Goal: Transaction & Acquisition: Purchase product/service

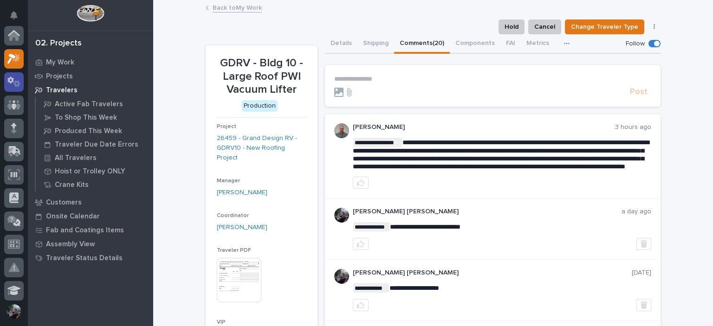
scroll to position [23, 0]
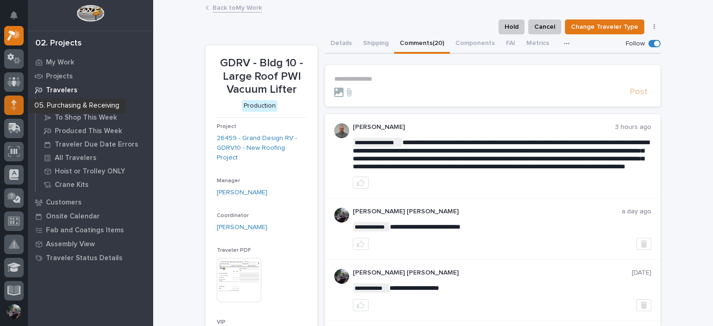
click at [10, 102] on div at bounding box center [13, 105] width 19 height 19
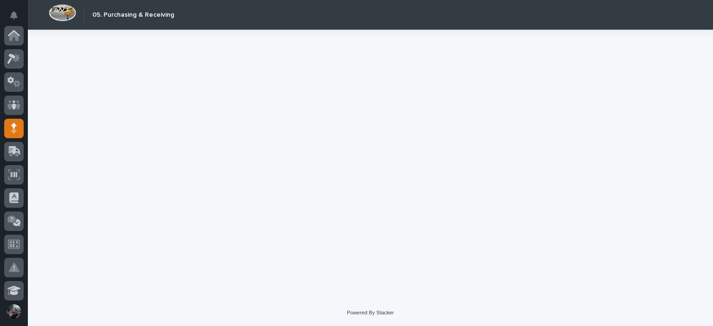
scroll to position [93, 0]
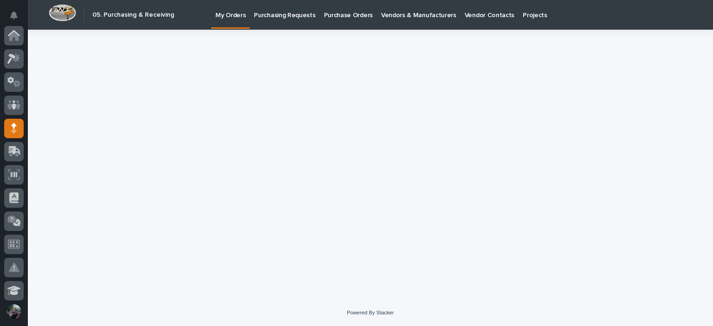
scroll to position [93, 0]
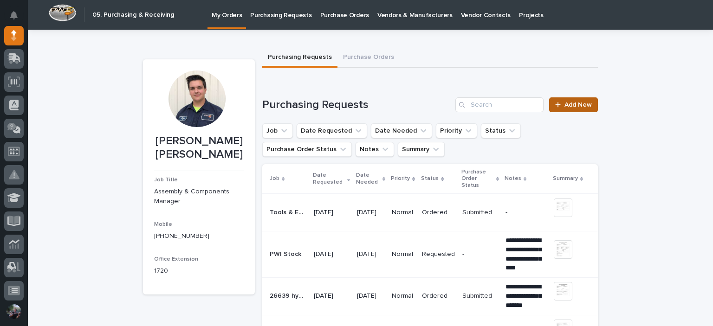
click at [564, 107] on span "Add New" at bounding box center [577, 105] width 27 height 6
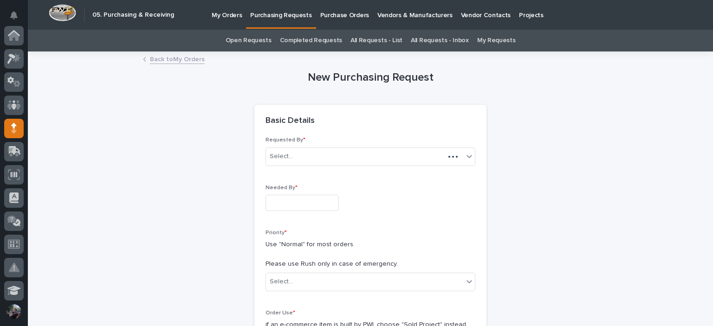
scroll to position [93, 0]
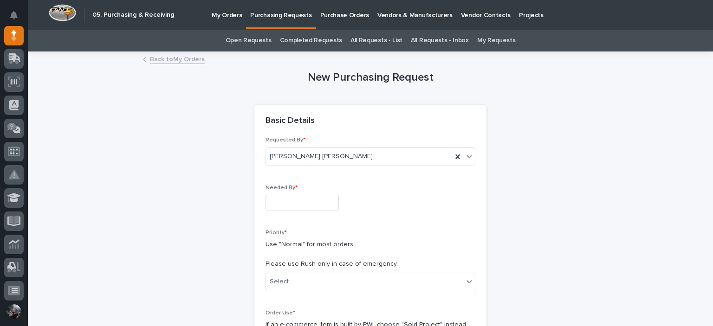
click at [290, 201] on input "text" at bounding box center [301, 203] width 73 height 16
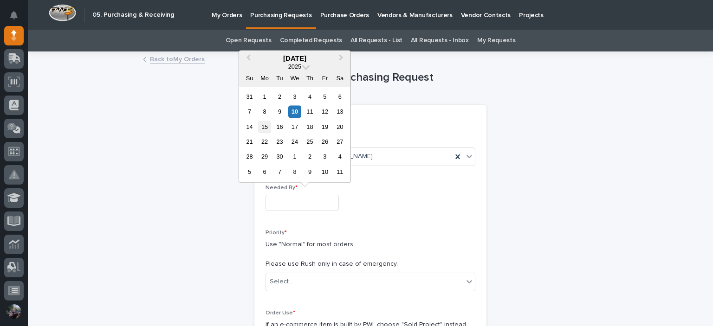
click at [262, 127] on div "15" at bounding box center [264, 127] width 13 height 13
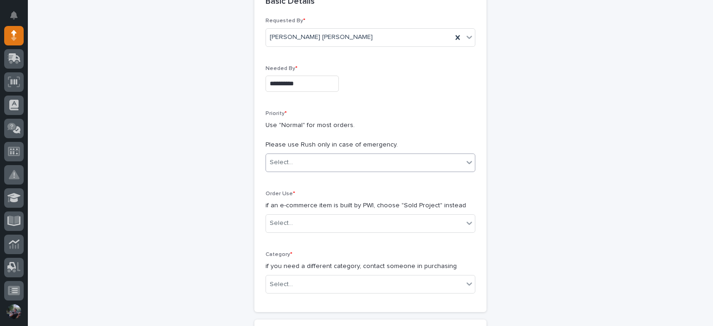
scroll to position [123, 0]
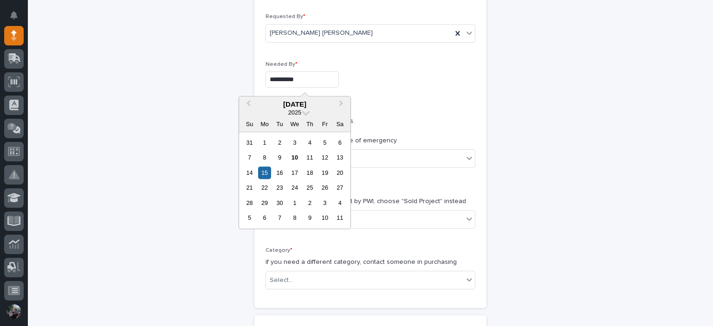
click at [301, 72] on input "**********" at bounding box center [301, 79] width 73 height 16
click at [329, 146] on div "5" at bounding box center [324, 142] width 13 height 13
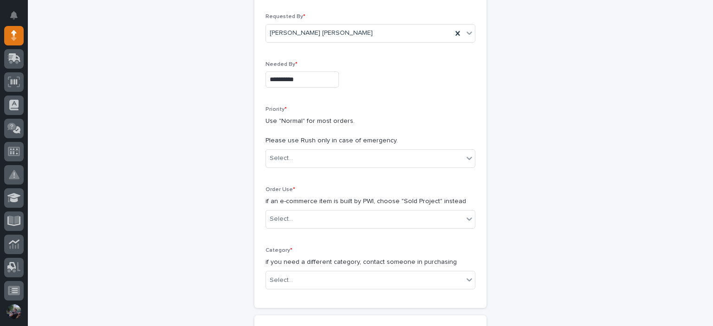
click at [314, 76] on input "**********" at bounding box center [301, 79] width 73 height 16
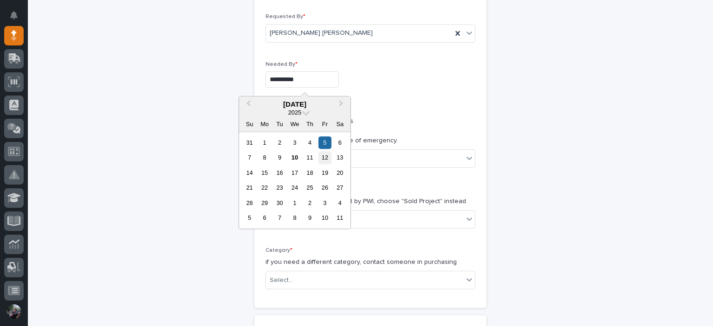
click at [326, 155] on div "12" at bounding box center [324, 158] width 13 height 13
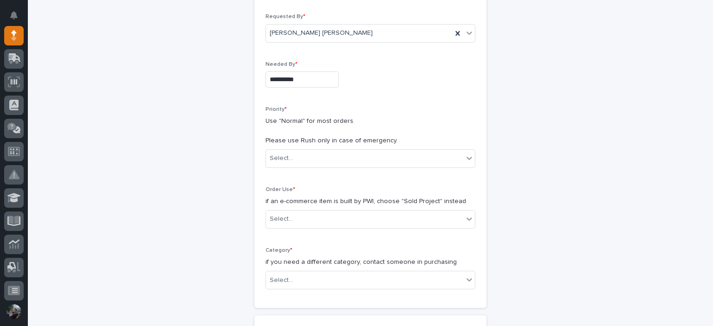
type input "**********"
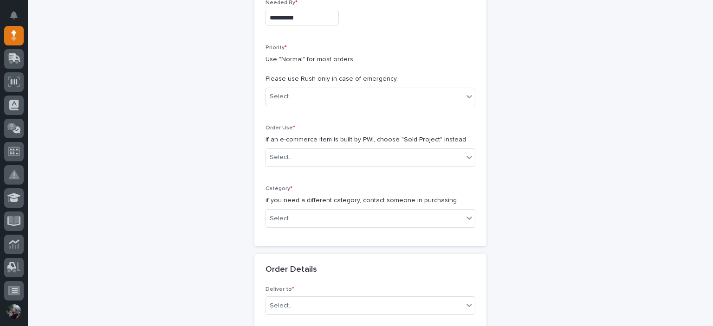
scroll to position [186, 0]
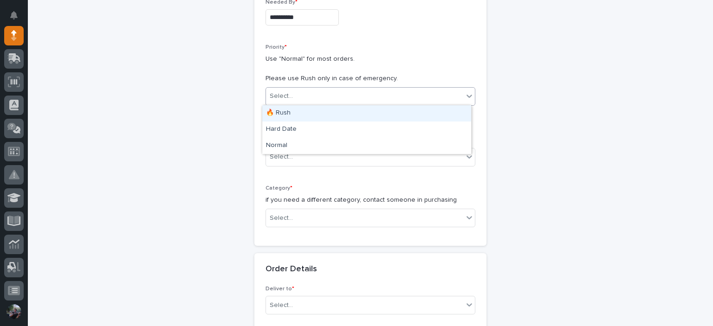
click at [297, 99] on div "Select..." at bounding box center [364, 96] width 197 height 15
click at [298, 117] on div "🔥 Rush" at bounding box center [366, 113] width 209 height 16
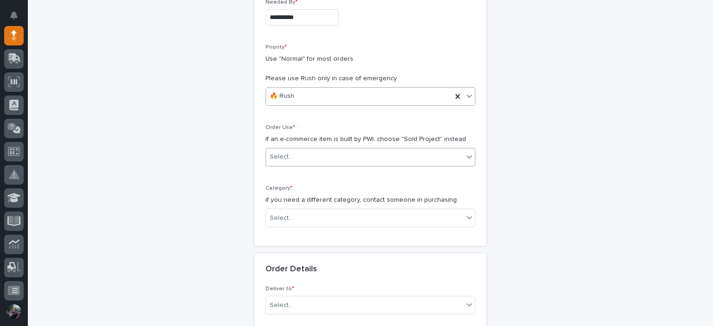
click at [292, 149] on div "Select..." at bounding box center [364, 156] width 197 height 15
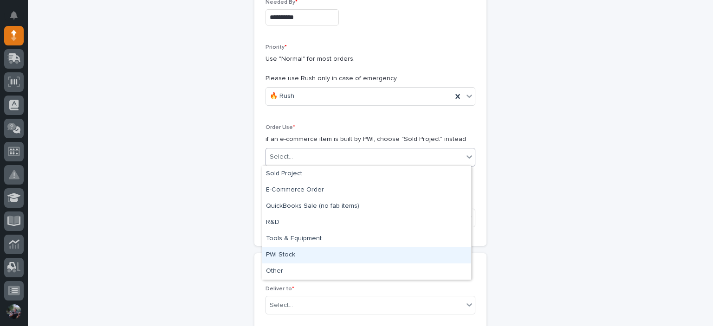
click at [303, 256] on div "PWI Stock" at bounding box center [366, 255] width 209 height 16
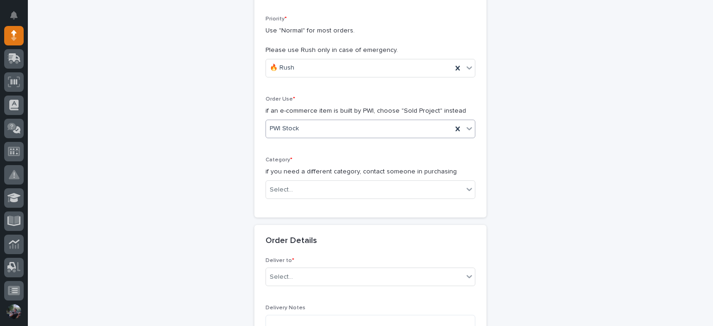
scroll to position [247, 0]
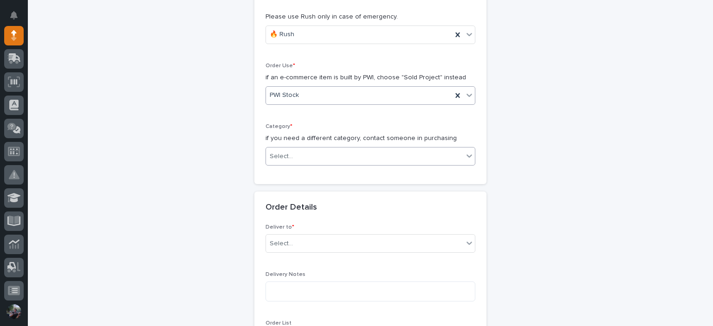
click at [282, 152] on div "Select..." at bounding box center [281, 157] width 23 height 10
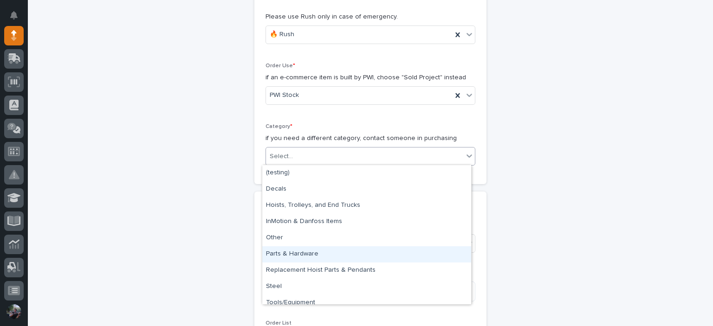
drag, startPoint x: 327, startPoint y: 256, endPoint x: 332, endPoint y: 263, distance: 9.0
click at [327, 256] on div "Parts & Hardware" at bounding box center [366, 254] width 209 height 16
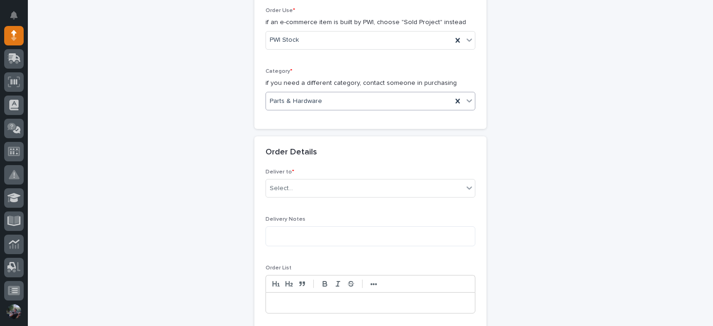
scroll to position [340, 0]
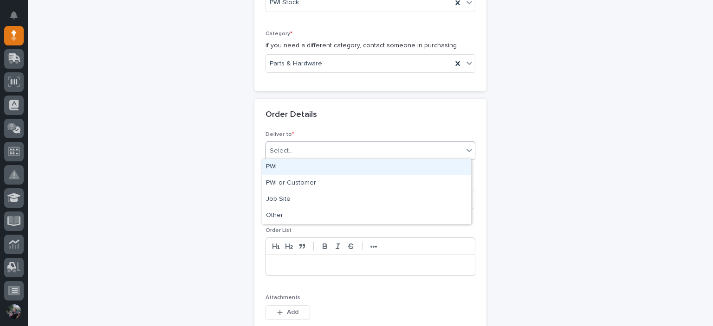
click at [296, 153] on div "Select..." at bounding box center [364, 150] width 197 height 15
click at [298, 172] on div "PWI" at bounding box center [366, 167] width 209 height 16
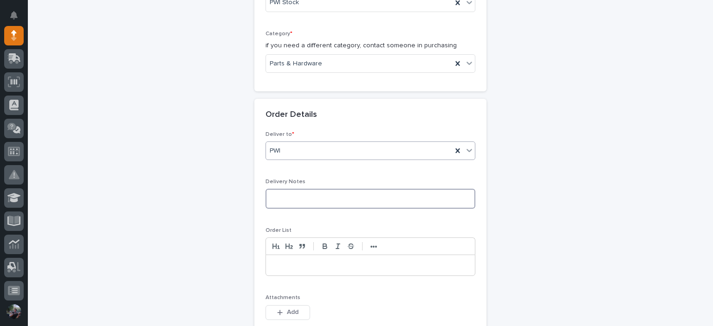
click at [309, 197] on textarea at bounding box center [370, 199] width 210 height 20
drag, startPoint x: 309, startPoint y: 197, endPoint x: 288, endPoint y: 192, distance: 21.6
click at [288, 192] on textarea at bounding box center [370, 199] width 210 height 20
click at [292, 266] on p at bounding box center [370, 265] width 195 height 9
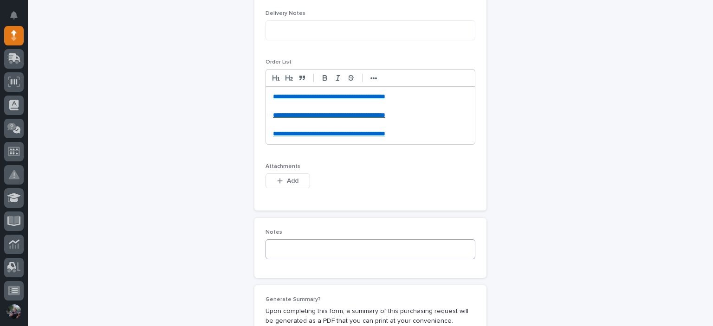
scroll to position [513, 0]
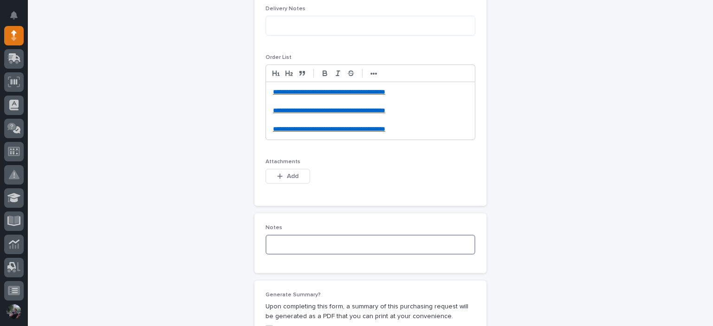
click at [329, 247] on textarea at bounding box center [370, 245] width 210 height 20
click at [431, 130] on p "**********" at bounding box center [370, 129] width 195 height 9
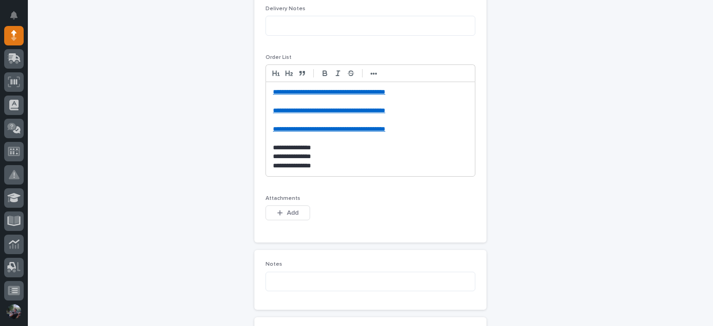
click at [420, 97] on p at bounding box center [370, 101] width 195 height 9
click at [381, 159] on p "**********" at bounding box center [370, 156] width 195 height 9
click at [380, 170] on div "**********" at bounding box center [370, 129] width 209 height 94
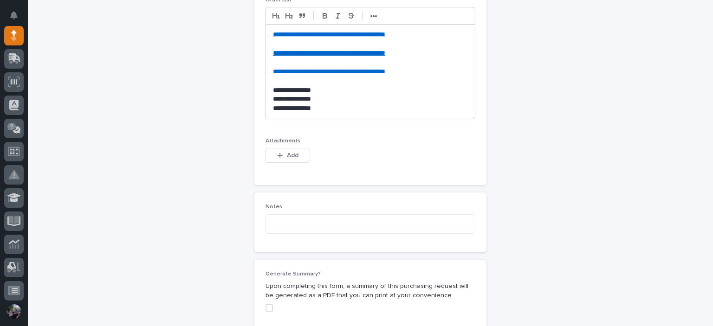
scroll to position [576, 0]
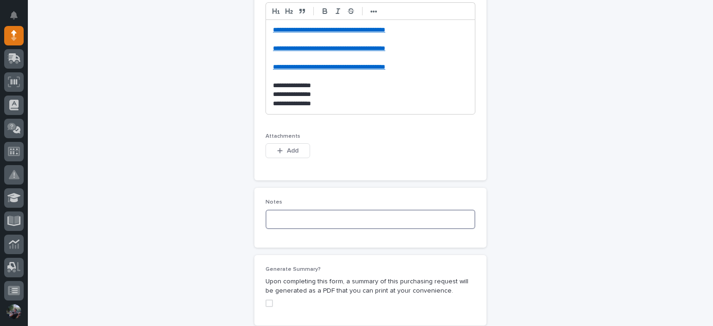
click at [306, 221] on textarea at bounding box center [370, 220] width 210 height 20
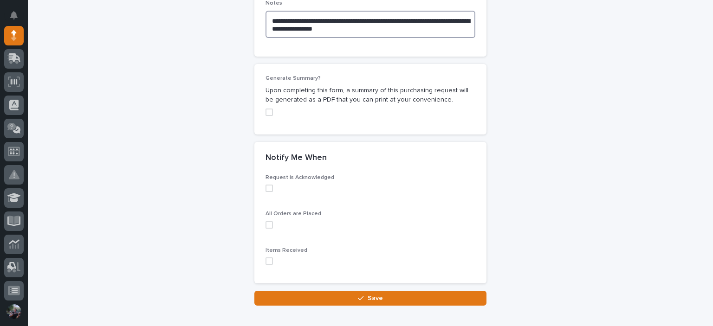
scroll to position [792, 0]
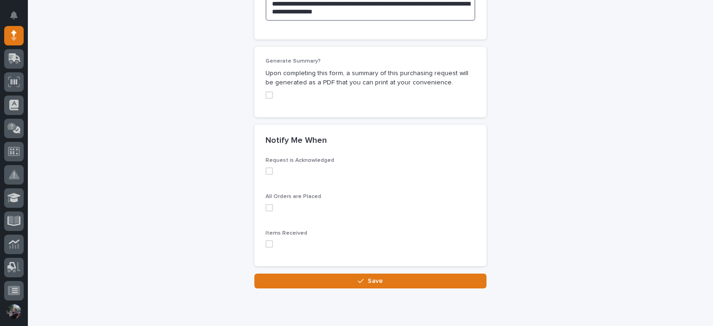
click at [269, 243] on span at bounding box center [268, 243] width 7 height 7
type textarea "**********"
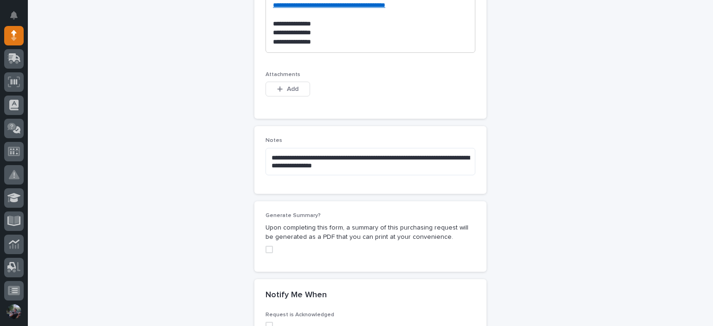
scroll to position [825, 0]
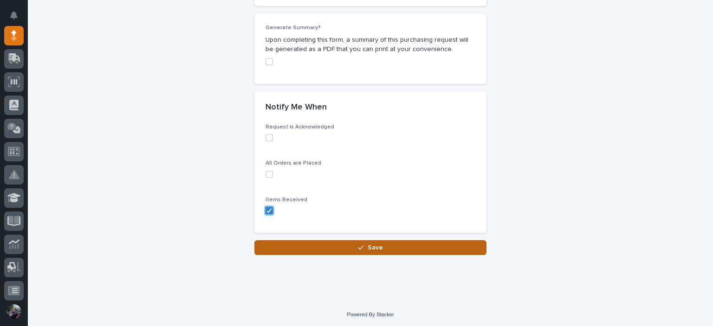
click at [346, 243] on button "Save" at bounding box center [370, 247] width 232 height 15
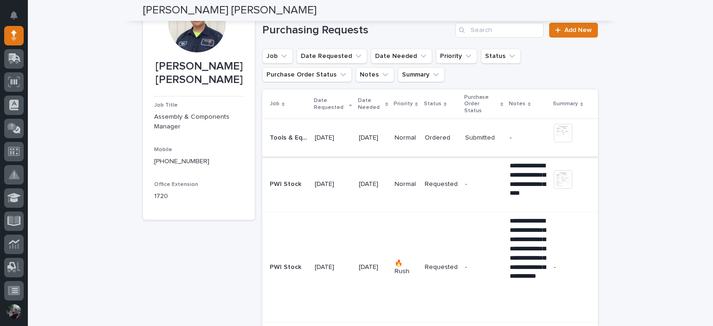
scroll to position [62, 0]
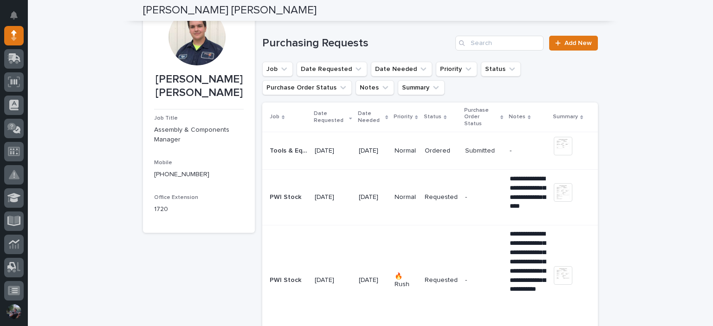
click at [417, 147] on p "Normal" at bounding box center [406, 151] width 23 height 8
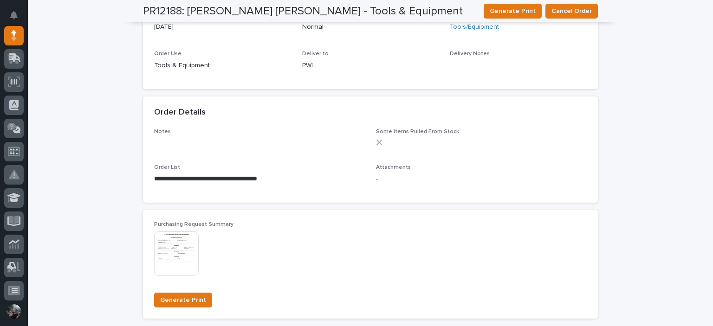
scroll to position [433, 0]
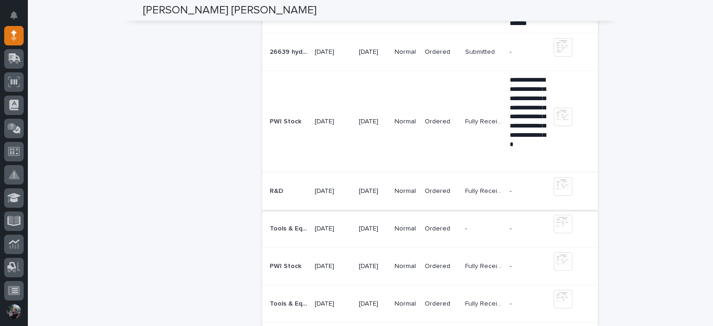
scroll to position [464, 0]
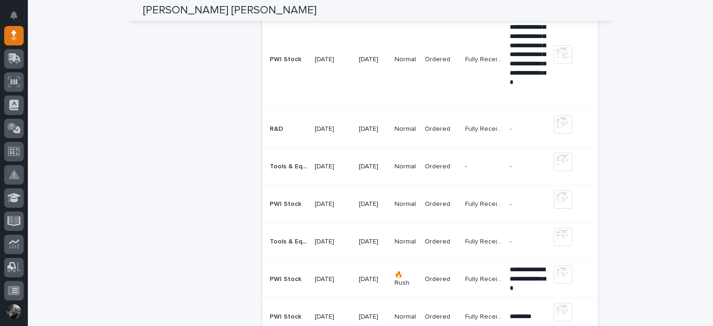
click at [330, 165] on div "09/03/2025" at bounding box center [333, 166] width 36 height 15
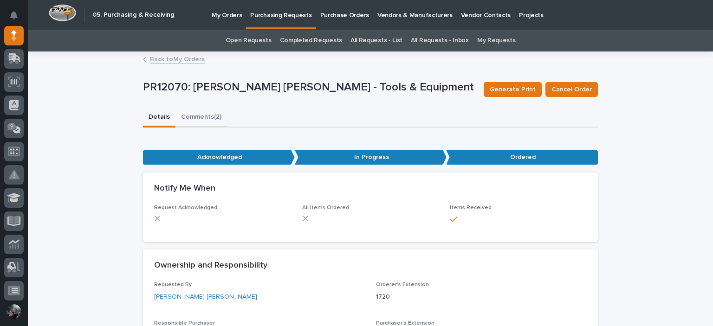
click at [201, 114] on button "Comments (2)" at bounding box center [201, 117] width 52 height 19
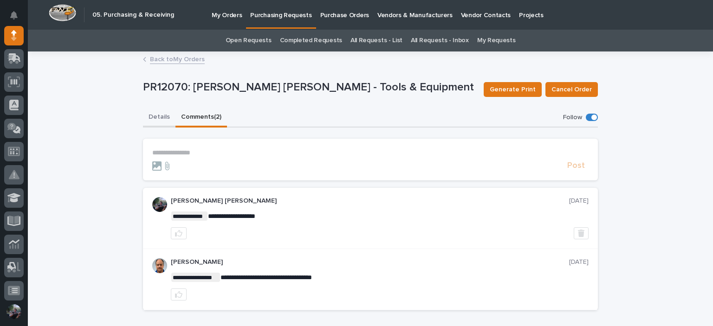
click at [151, 114] on button "Details" at bounding box center [159, 117] width 32 height 19
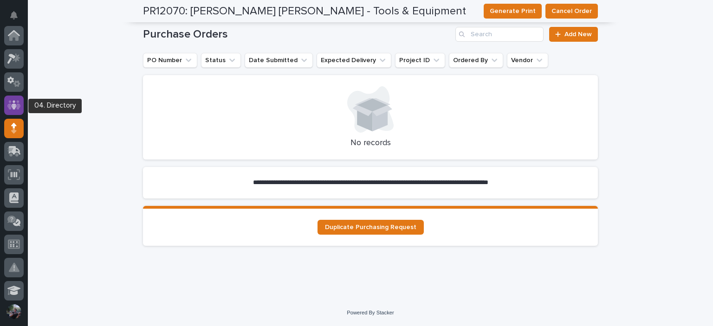
click at [6, 113] on link at bounding box center [13, 105] width 19 height 19
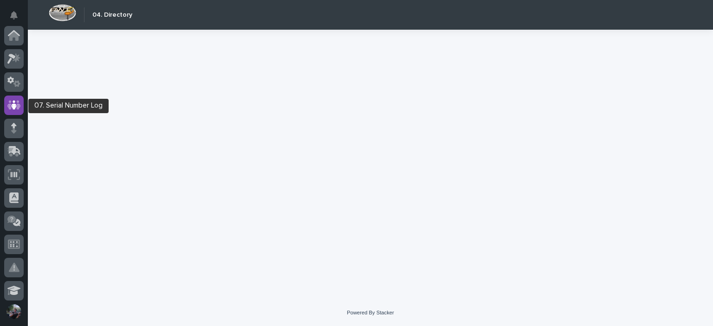
scroll to position [70, 0]
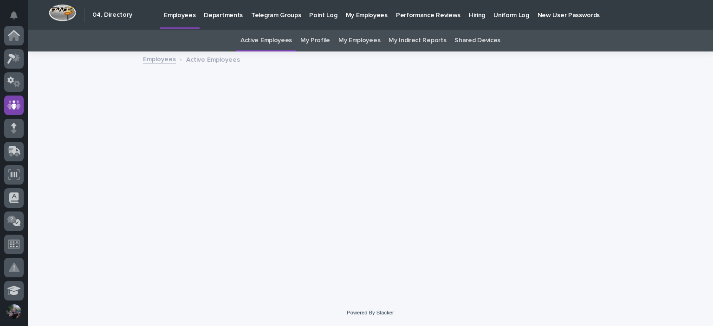
scroll to position [70, 0]
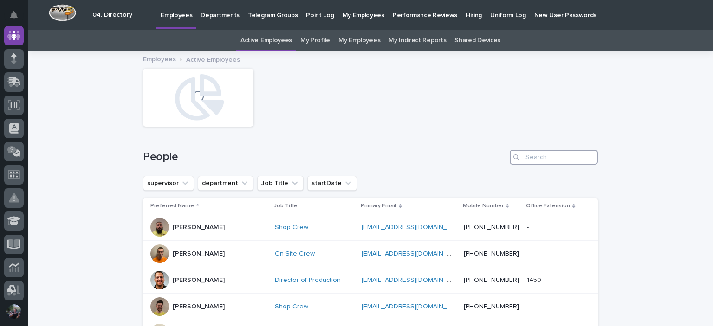
click at [550, 162] on input "Search" at bounding box center [554, 157] width 88 height 15
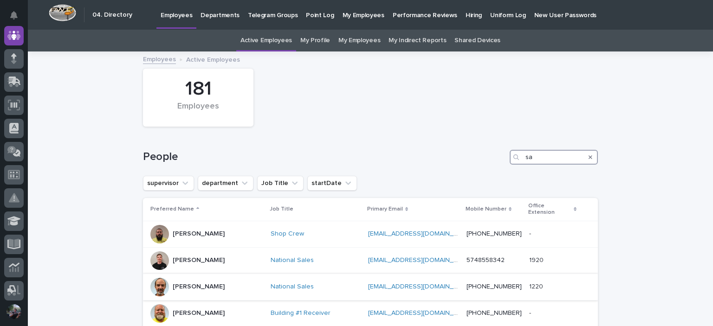
scroll to position [31, 0]
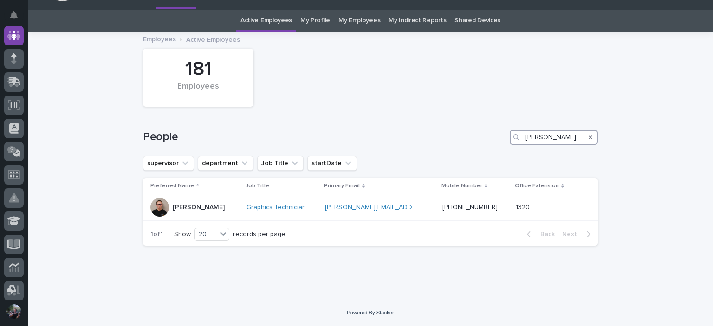
scroll to position [19, 0]
type input "sara"
click at [160, 212] on div at bounding box center [159, 208] width 19 height 19
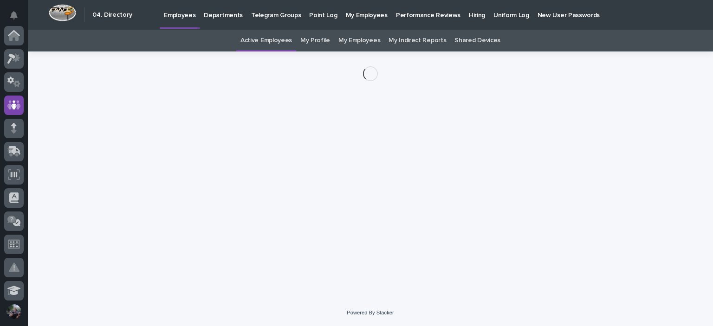
scroll to position [70, 0]
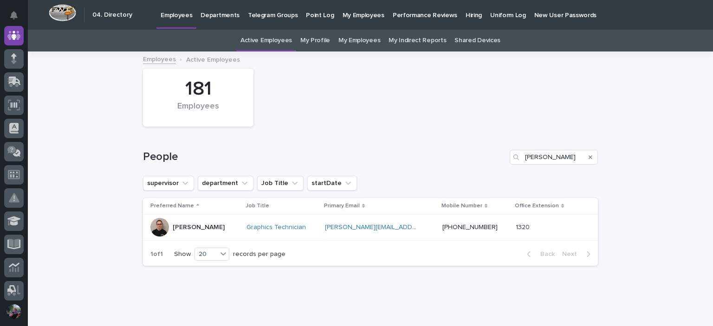
click at [589, 158] on div "Search" at bounding box center [590, 157] width 15 height 15
click at [589, 157] on icon "Search" at bounding box center [591, 158] width 4 height 6
click at [607, 148] on div "Loading... Saving… Loading... Saving… 181 Employees People supervisor departmen…" at bounding box center [370, 185] width 685 height 267
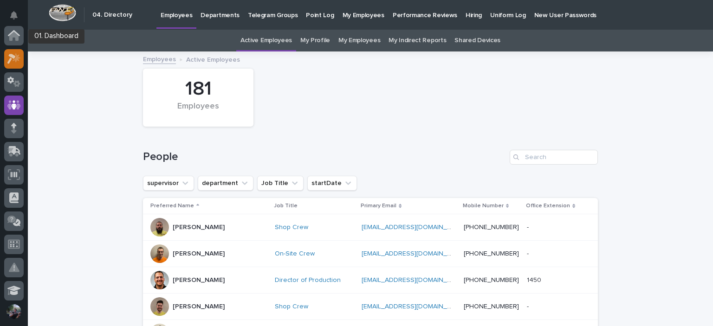
click at [12, 54] on icon at bounding box center [11, 59] width 8 height 10
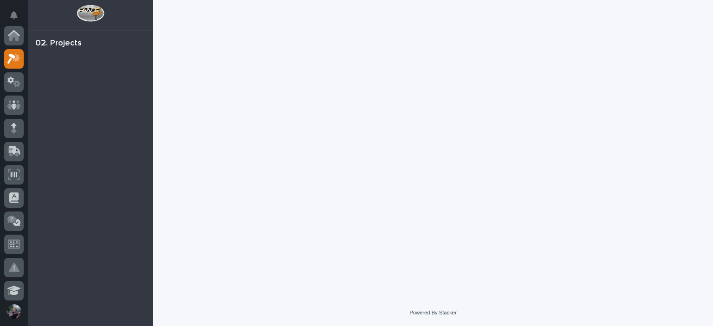
scroll to position [23, 0]
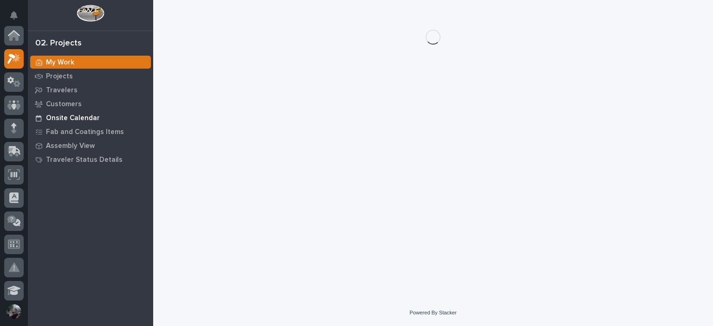
scroll to position [23, 0]
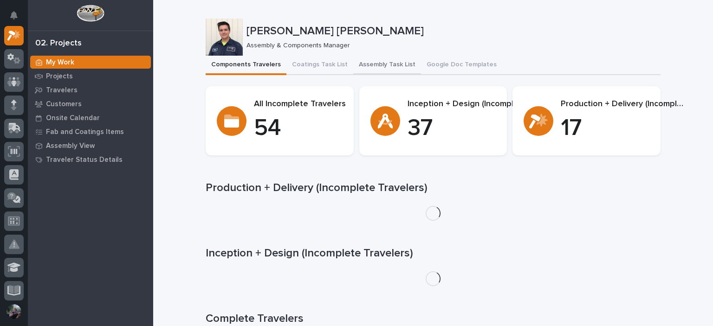
click at [388, 64] on button "Assembly Task List" at bounding box center [387, 65] width 68 height 19
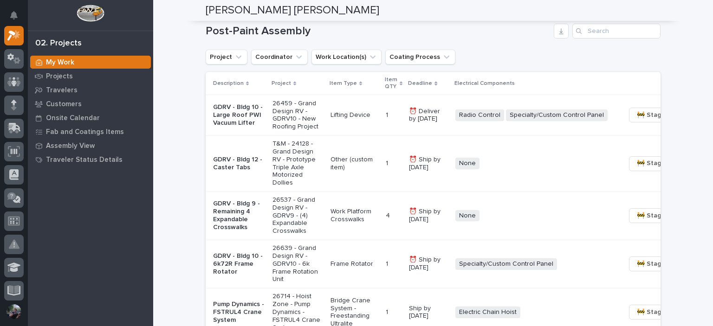
scroll to position [743, 0]
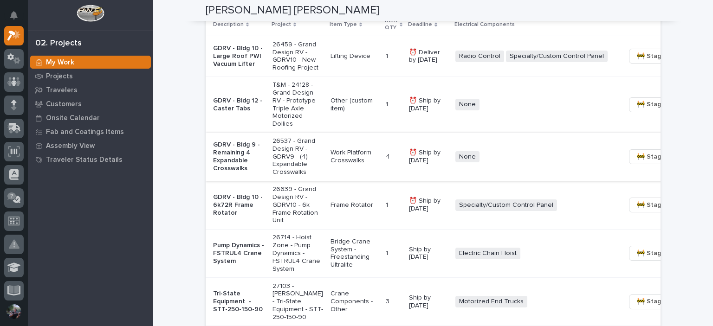
click at [629, 164] on button "🚧 Staging →" at bounding box center [656, 156] width 54 height 15
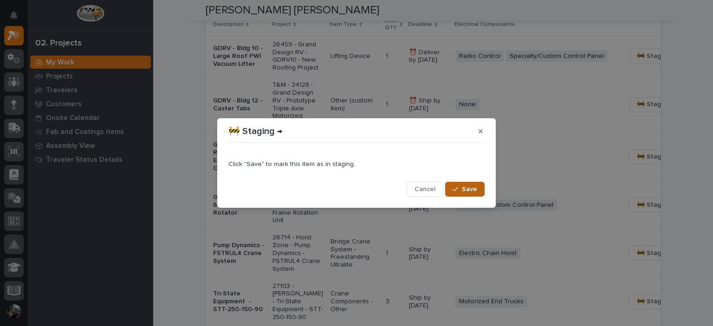
click at [467, 188] on span "Save" at bounding box center [469, 189] width 15 height 8
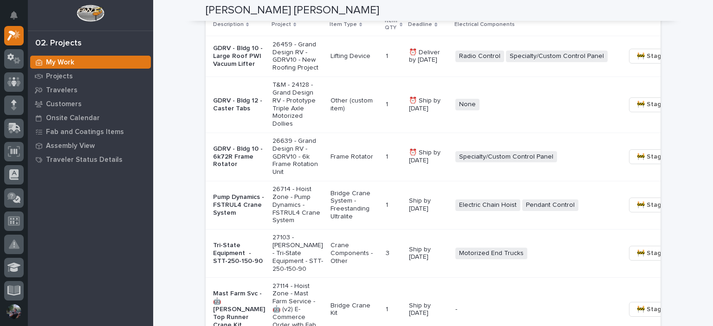
click at [17, 99] on div at bounding box center [13, 105] width 19 height 19
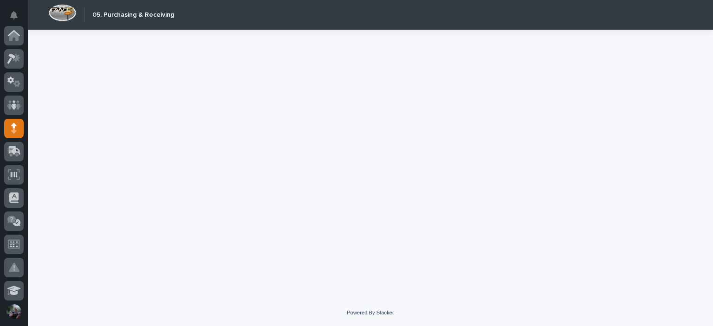
scroll to position [93, 0]
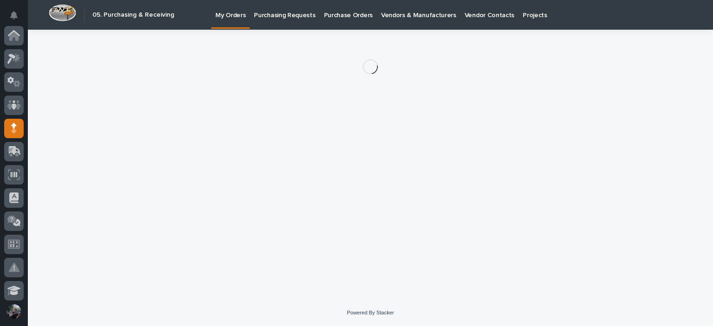
scroll to position [93, 0]
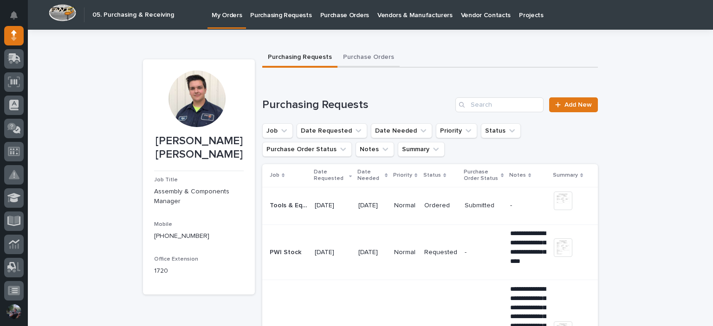
click at [372, 58] on button "Purchase Orders" at bounding box center [368, 57] width 62 height 19
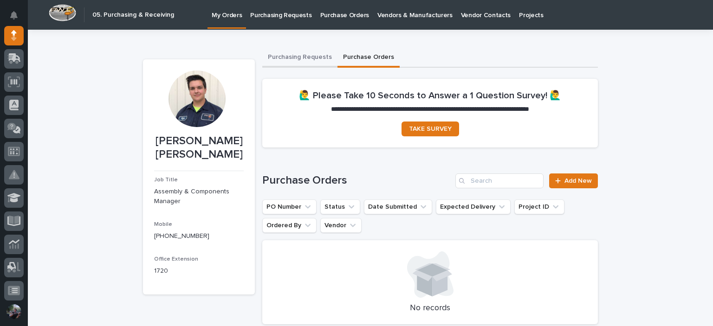
click at [295, 58] on button "Purchasing Requests" at bounding box center [299, 57] width 75 height 19
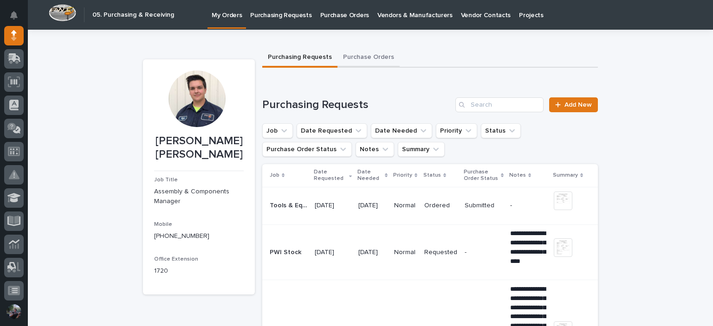
click at [366, 61] on button "Purchase Orders" at bounding box center [368, 57] width 62 height 19
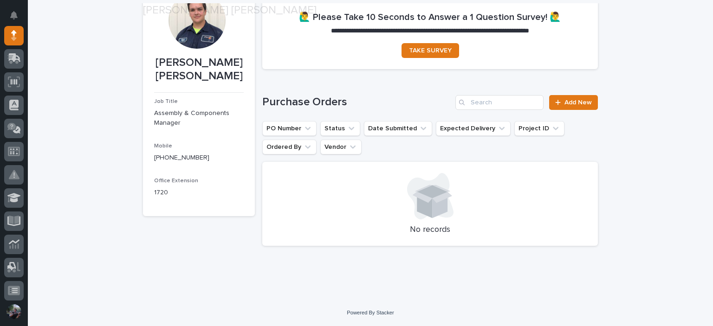
scroll to position [79, 0]
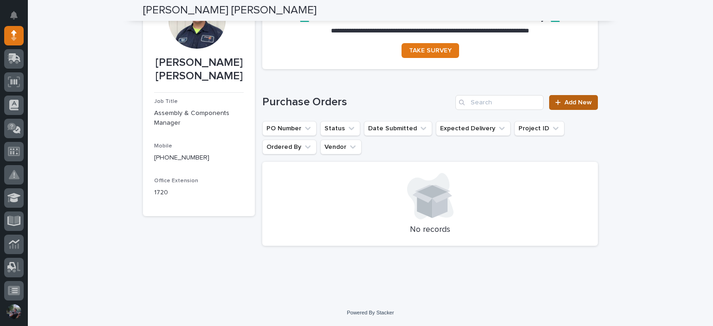
click at [581, 109] on link "Add New" at bounding box center [573, 102] width 49 height 15
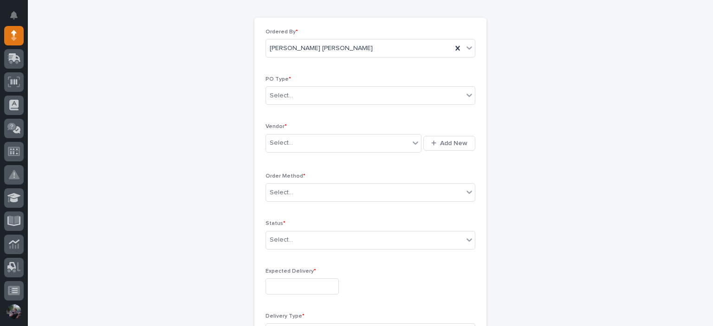
scroll to position [93, 0]
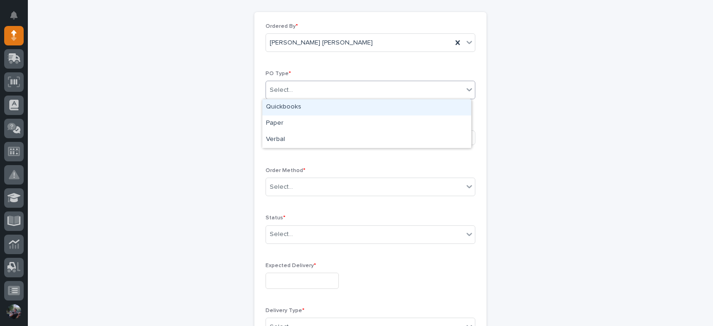
click at [295, 86] on div "Select..." at bounding box center [364, 90] width 197 height 15
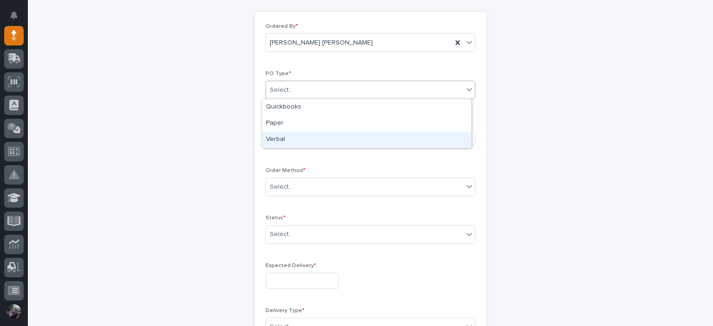
drag, startPoint x: 296, startPoint y: 131, endPoint x: 296, endPoint y: 139, distance: 7.9
click at [296, 139] on div "Verbal" at bounding box center [366, 140] width 209 height 16
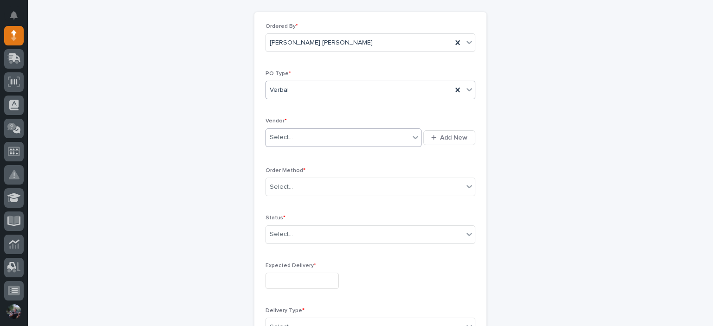
click at [299, 144] on div "Select..." at bounding box center [337, 137] width 143 height 15
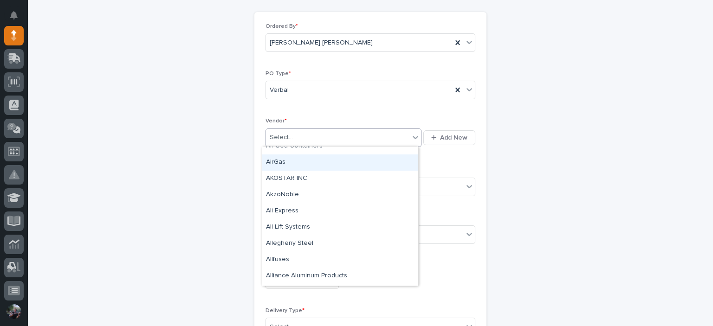
scroll to position [0, 0]
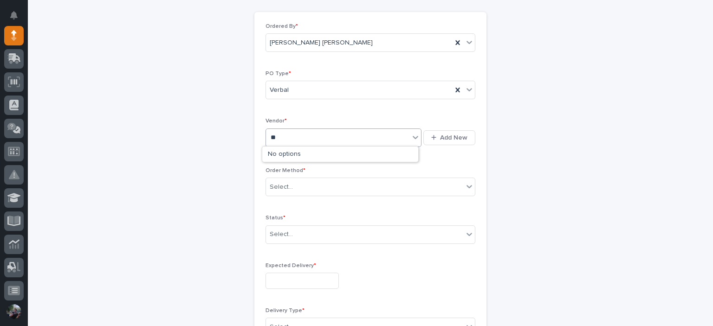
type input "*"
click at [462, 135] on span "Add New" at bounding box center [453, 138] width 27 height 8
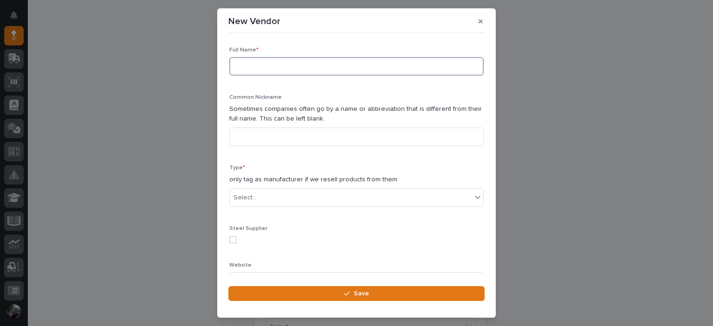
click at [284, 58] on input at bounding box center [356, 66] width 254 height 19
type input "a"
type input "Amara Labs"
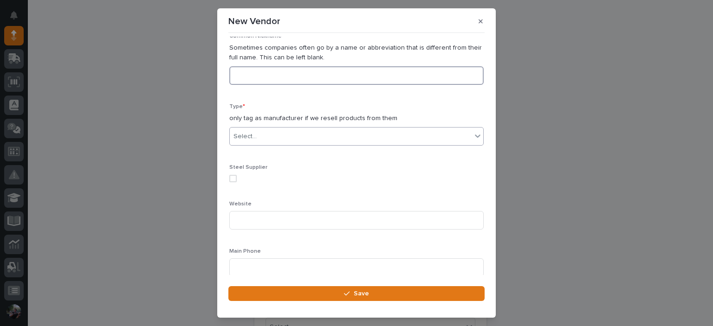
scroll to position [62, 0]
click at [292, 135] on div "Select..." at bounding box center [351, 136] width 242 height 15
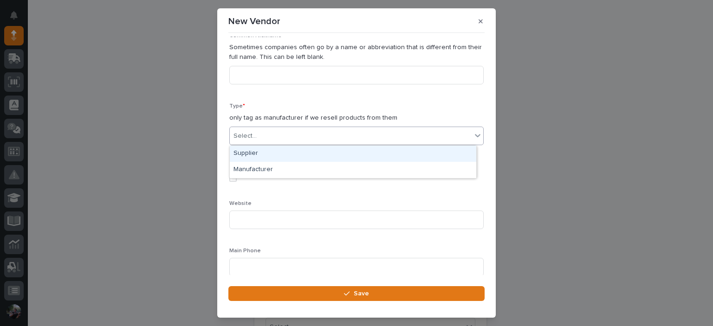
click at [289, 157] on div "Supplier" at bounding box center [353, 154] width 246 height 16
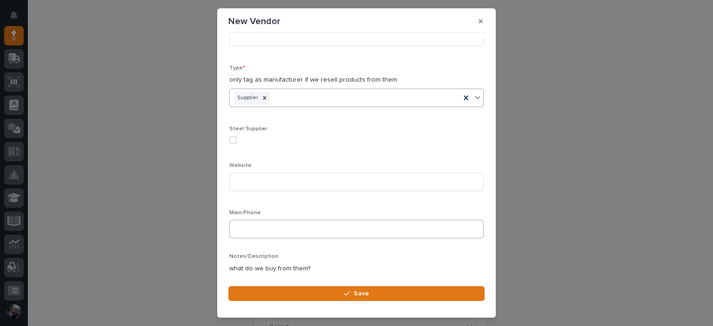
scroll to position [150, 0]
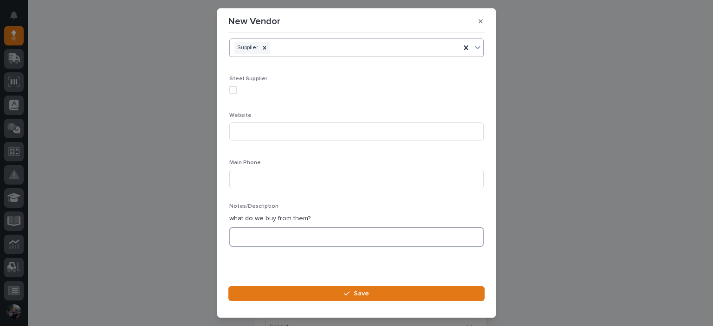
click at [293, 239] on textarea at bounding box center [356, 237] width 254 height 20
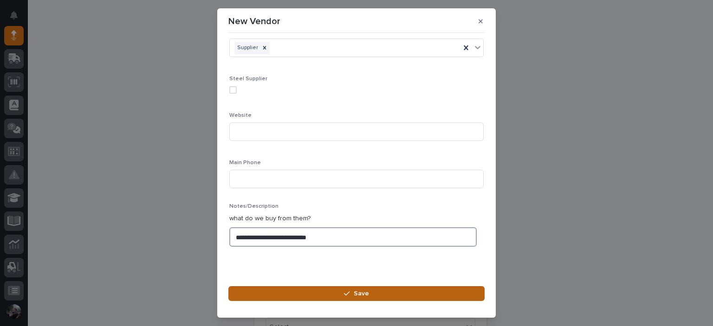
type textarea "**********"
click at [344, 293] on icon "button" at bounding box center [347, 294] width 6 height 6
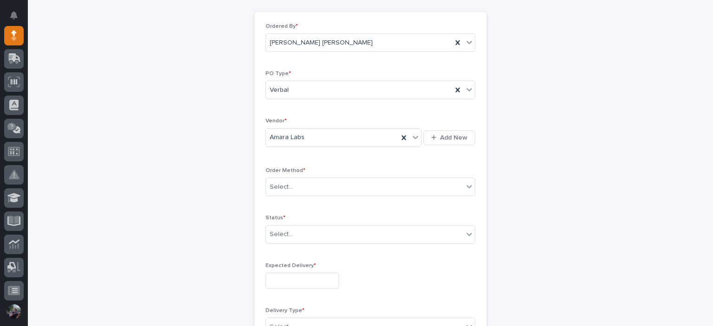
scroll to position [123, 0]
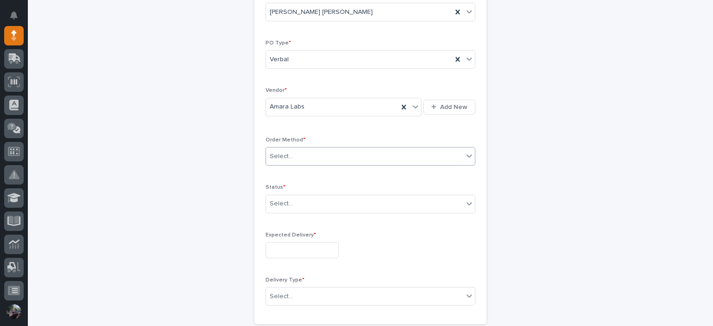
click at [295, 155] on div "Select..." at bounding box center [364, 156] width 197 height 15
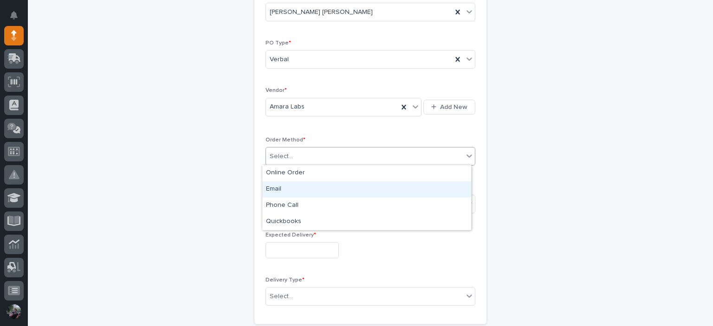
click at [303, 191] on div "Email" at bounding box center [366, 189] width 209 height 16
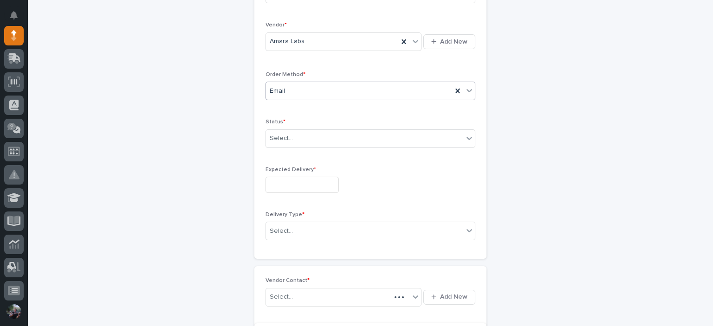
scroll to position [193, 0]
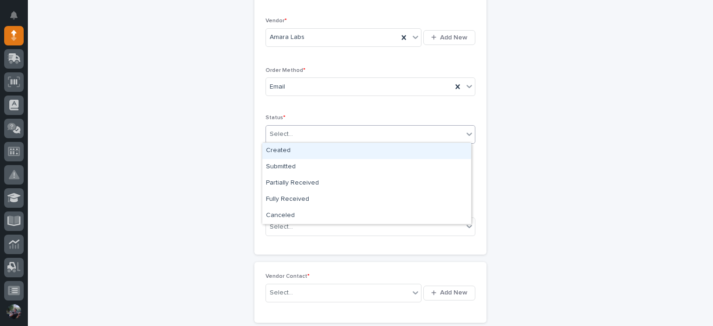
click at [311, 132] on div "Select..." at bounding box center [364, 134] width 197 height 15
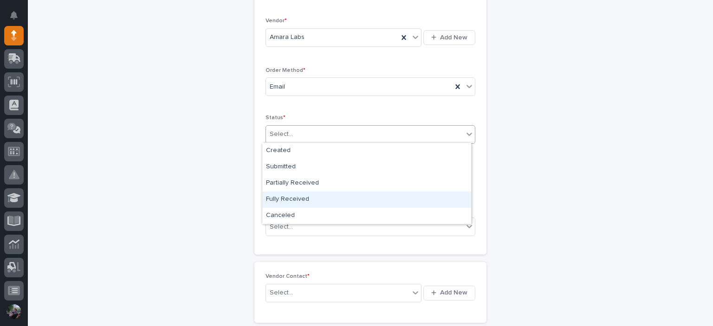
click at [307, 199] on div "Fully Received" at bounding box center [366, 200] width 209 height 16
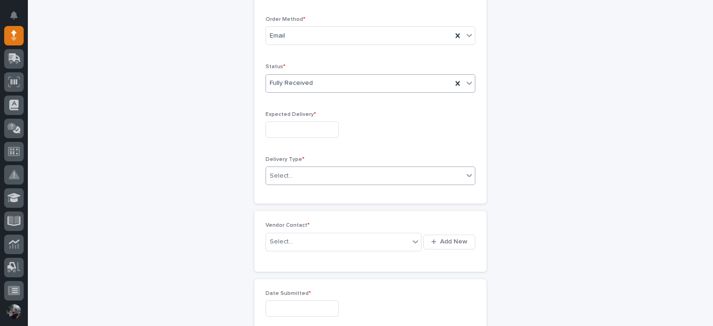
scroll to position [257, 0]
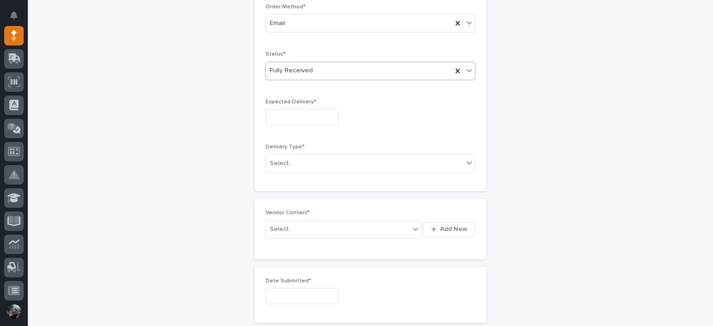
click at [300, 117] on input "text" at bounding box center [301, 117] width 73 height 16
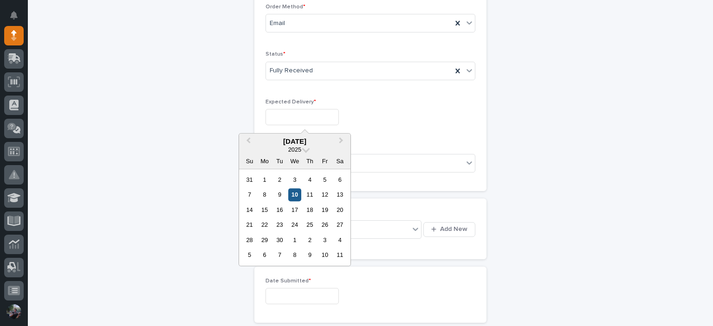
click at [296, 195] on div "10" at bounding box center [294, 195] width 13 height 13
type input "**********"
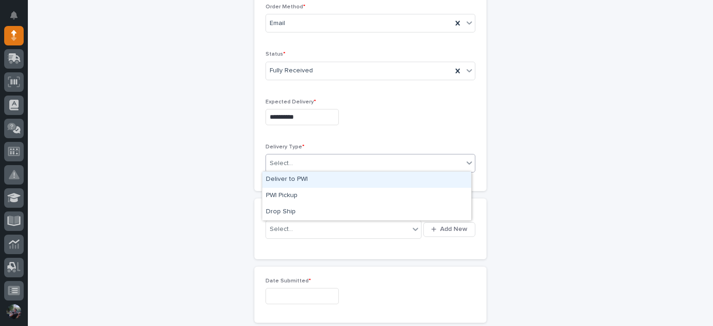
click at [308, 156] on div "Select..." at bounding box center [364, 163] width 197 height 15
click at [311, 180] on div "Deliver to PWI" at bounding box center [366, 180] width 209 height 16
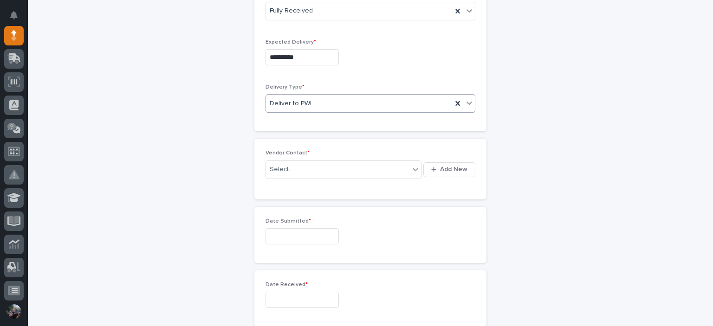
scroll to position [318, 0]
click at [305, 167] on div "Select..." at bounding box center [337, 167] width 143 height 15
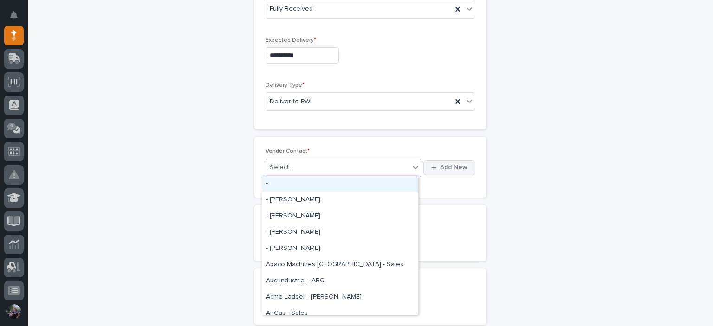
click at [435, 166] on div "button" at bounding box center [435, 168] width 9 height 6
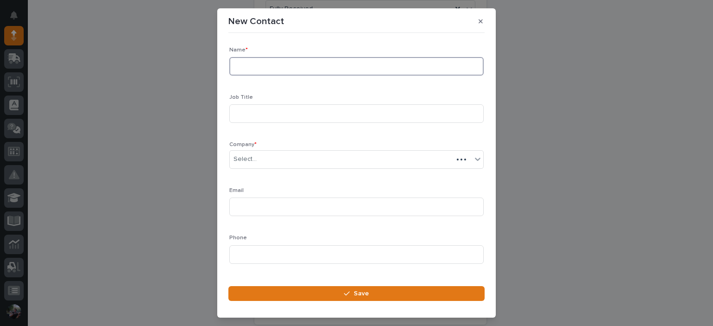
click at [312, 70] on input at bounding box center [356, 66] width 254 height 19
click at [184, 256] on div "New Contact Loading... Saving… Loading... Saving… Loading... Saving… Name * Car…" at bounding box center [356, 163] width 713 height 326
click at [340, 65] on input "Carlin Ho" at bounding box center [356, 66] width 254 height 19
type input "Carlin Hochstedler"
click at [309, 107] on input at bounding box center [356, 113] width 254 height 19
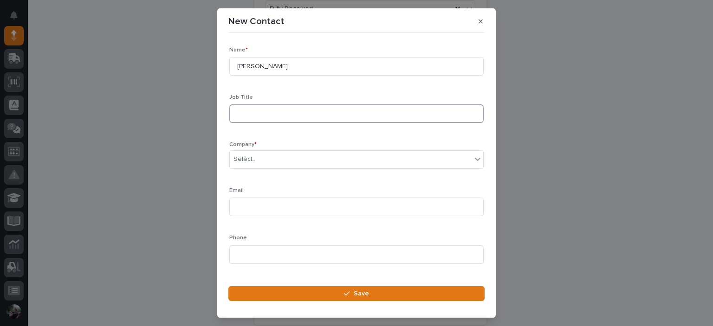
type input "o"
type input "Owner"
click at [255, 163] on div "Select..." at bounding box center [351, 159] width 242 height 15
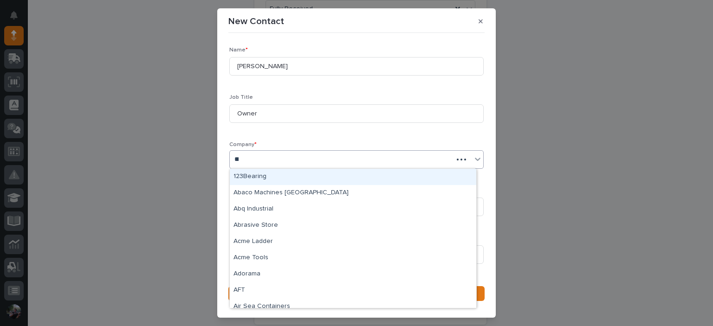
type input "***"
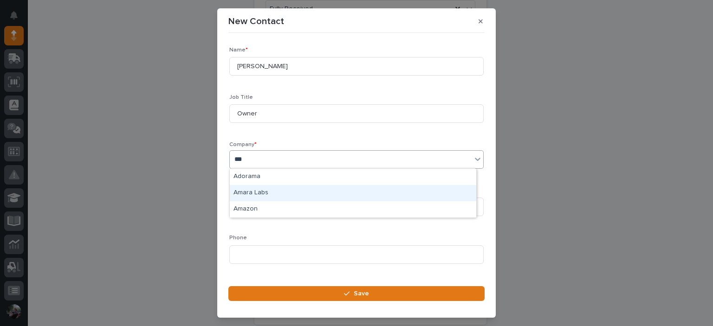
click at [259, 192] on div "Amara Labs" at bounding box center [353, 193] width 246 height 16
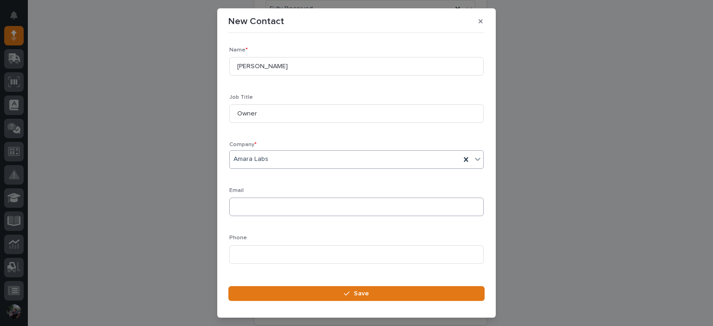
scroll to position [93, 0]
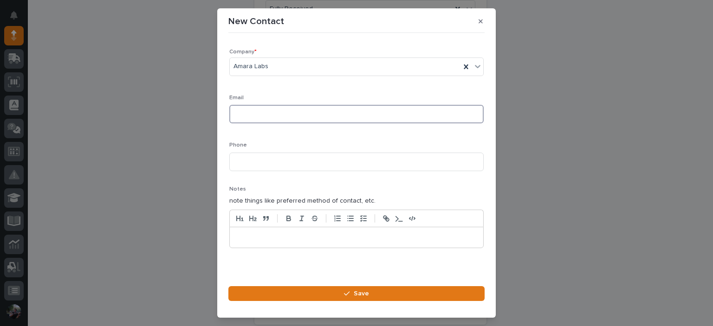
click at [265, 119] on input at bounding box center [356, 114] width 254 height 19
paste input "carlin@amaralabs.co"
type input "carlin@amaralabs.co"
click at [287, 163] on input at bounding box center [356, 162] width 254 height 19
type input "1-765-513-9283"
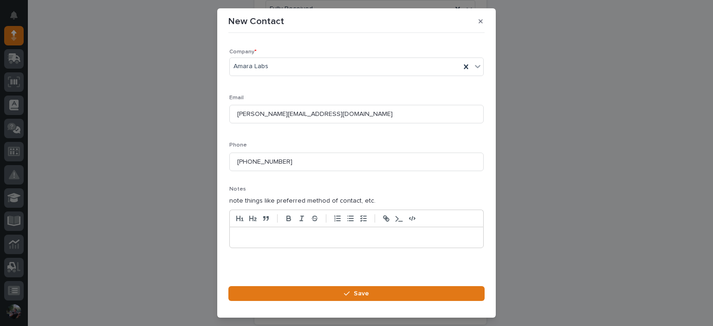
click at [327, 238] on p at bounding box center [356, 237] width 239 height 9
click at [242, 235] on p "**********" at bounding box center [353, 237] width 233 height 9
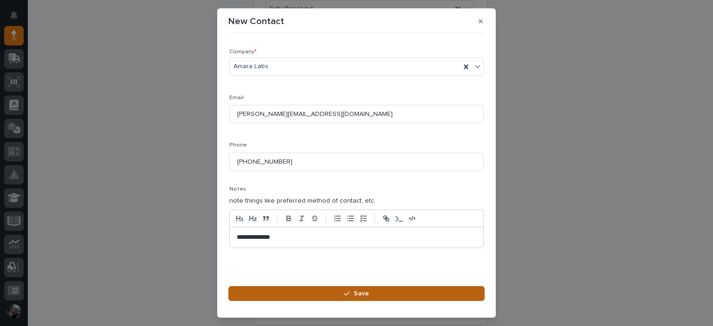
click at [320, 299] on button "Save" at bounding box center [356, 293] width 256 height 15
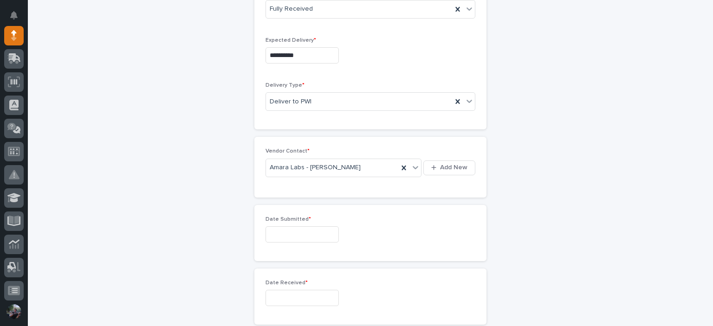
click at [299, 227] on input "text" at bounding box center [301, 235] width 73 height 16
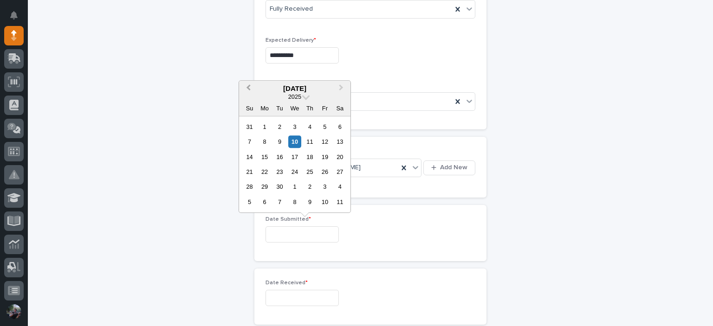
click at [248, 87] on span "Previous Month" at bounding box center [248, 89] width 0 height 12
click at [262, 157] on div "11" at bounding box center [264, 157] width 13 height 13
type input "**********"
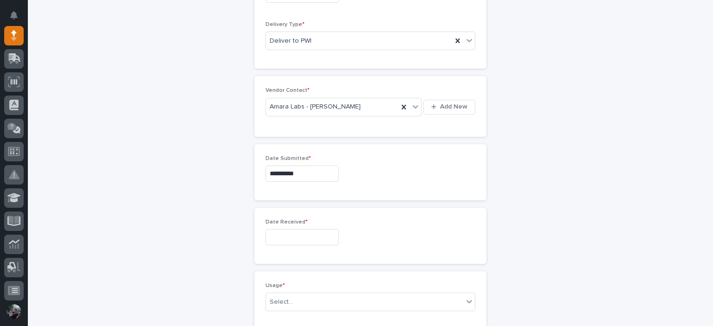
scroll to position [442, 0]
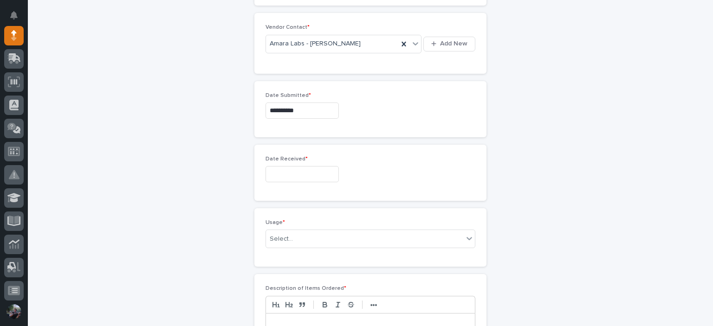
click at [289, 168] on input "text" at bounding box center [301, 174] width 73 height 16
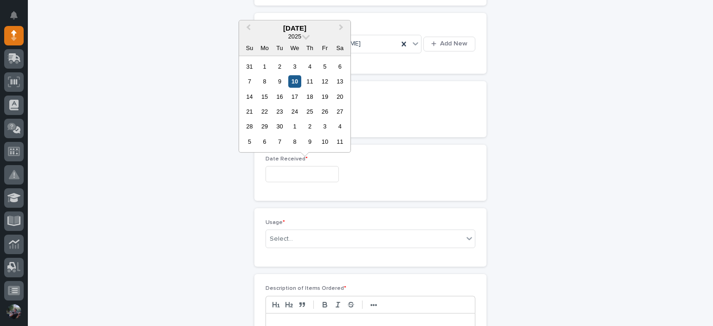
click at [294, 79] on div "10" at bounding box center [294, 81] width 13 height 13
type input "**********"
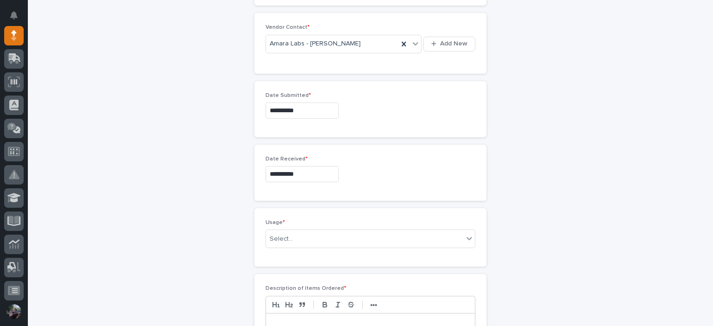
scroll to position [504, 0]
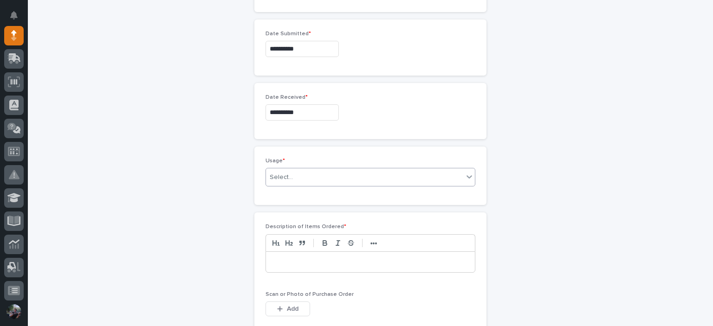
click at [310, 171] on div "Select..." at bounding box center [364, 177] width 197 height 15
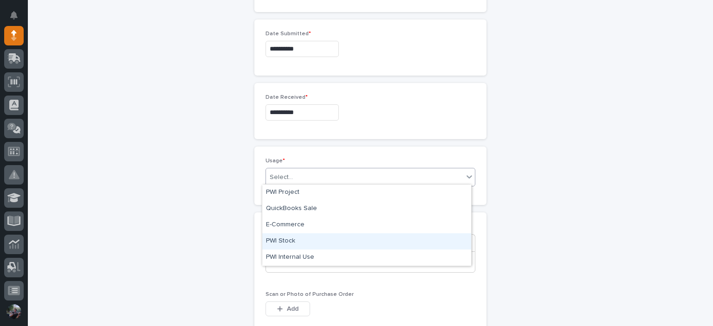
click at [312, 241] on div "PWI Stock" at bounding box center [366, 241] width 209 height 16
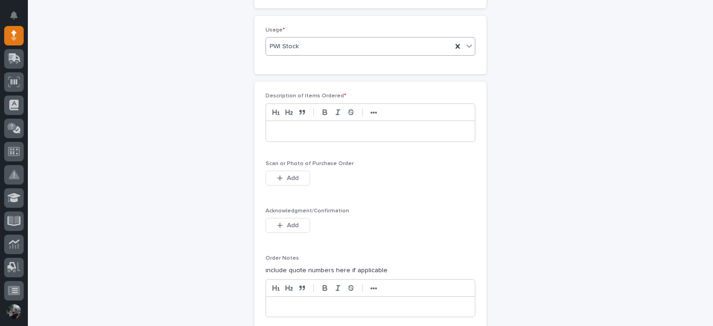
scroll to position [659, 0]
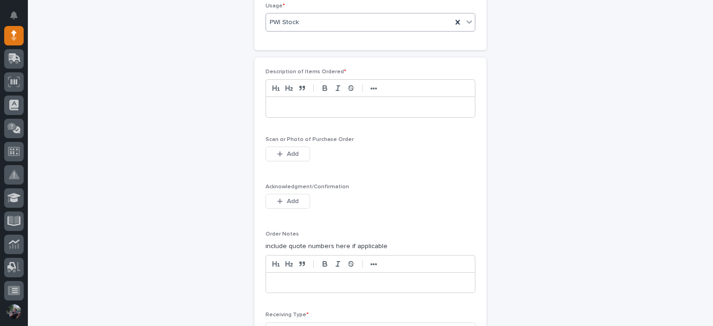
click at [332, 104] on p at bounding box center [370, 107] width 195 height 9
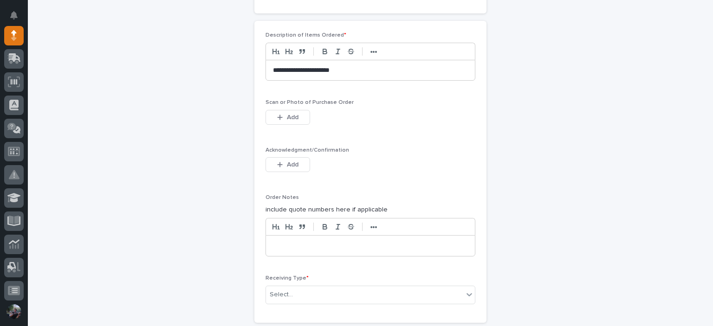
scroll to position [721, 0]
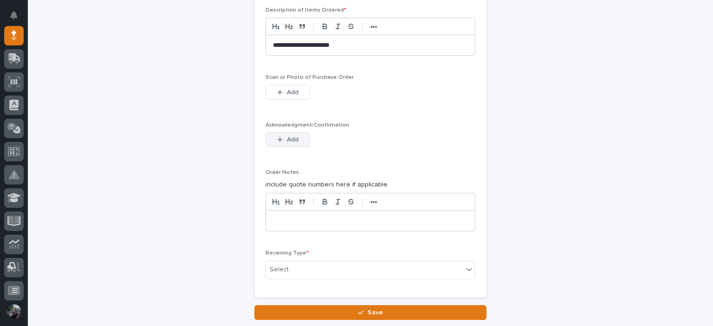
click at [287, 138] on span "Add" at bounding box center [293, 140] width 12 height 8
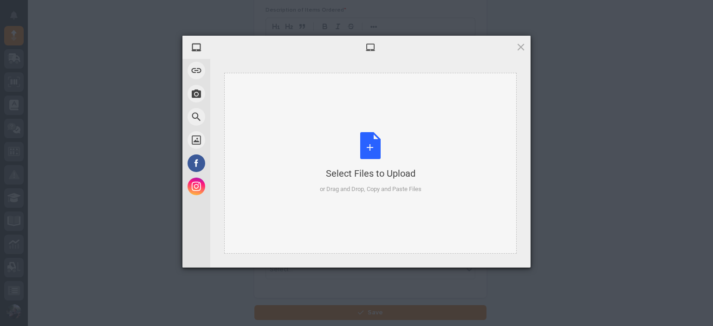
click at [408, 121] on div "Select Files to Upload or Drag and Drop, Copy and Paste Files" at bounding box center [370, 163] width 292 height 181
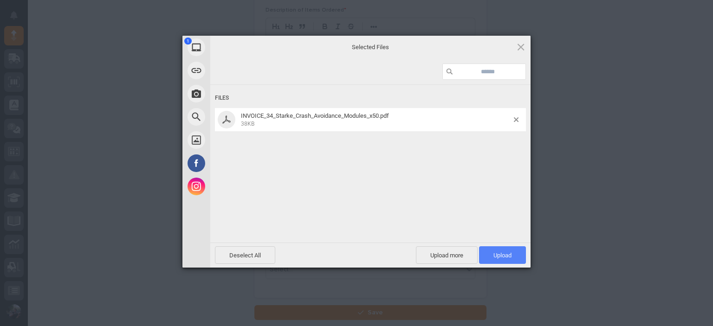
click at [512, 256] on span "Upload 1" at bounding box center [502, 255] width 47 height 18
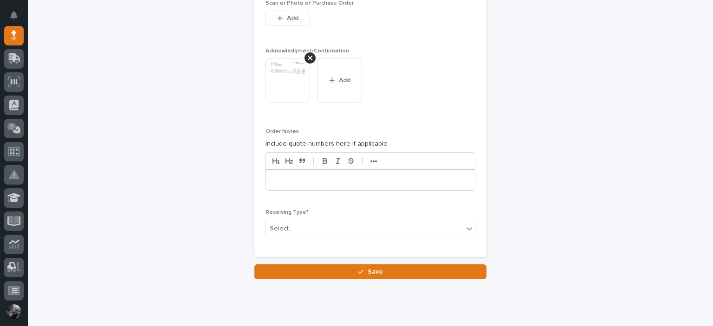
scroll to position [814, 0]
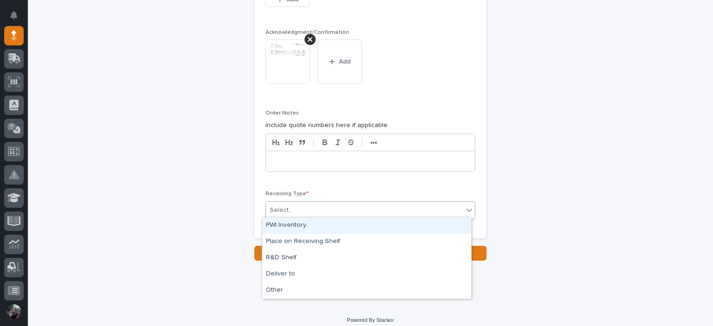
click at [304, 203] on div "Select..." at bounding box center [364, 210] width 197 height 15
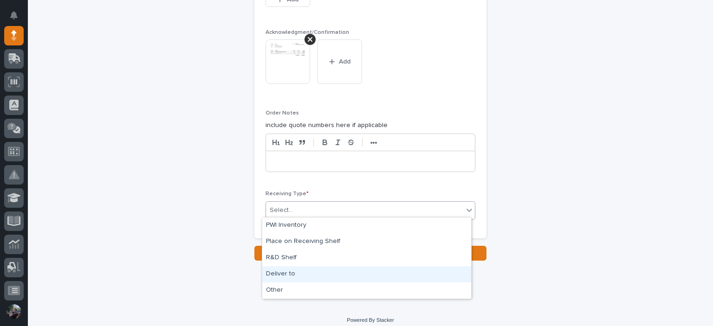
click at [336, 279] on div "Deliver to" at bounding box center [366, 274] width 209 height 16
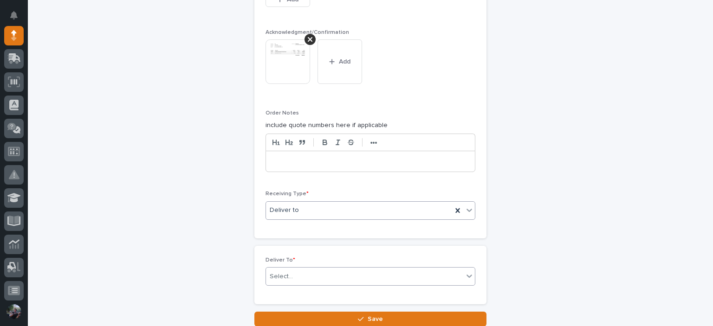
click at [314, 269] on div "Select..." at bounding box center [364, 276] width 197 height 15
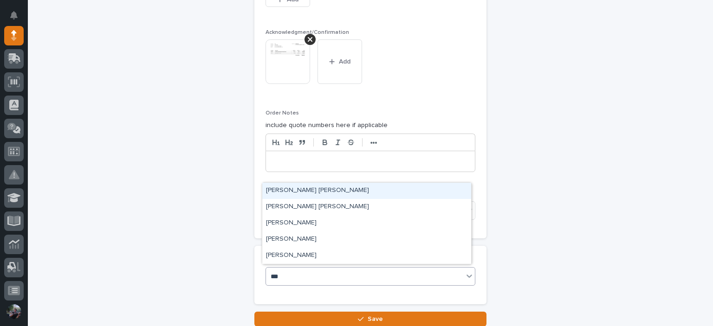
type input "****"
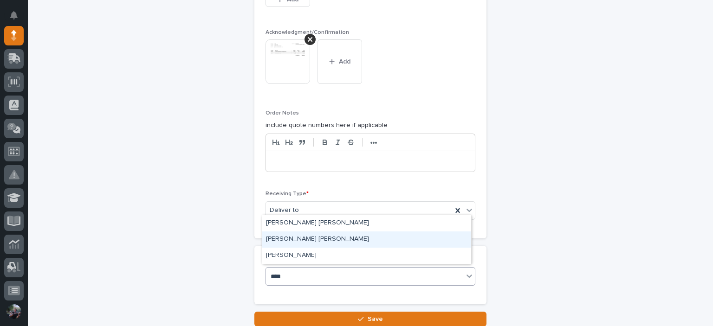
click at [273, 244] on div "[PERSON_NAME] [PERSON_NAME]" at bounding box center [366, 240] width 209 height 16
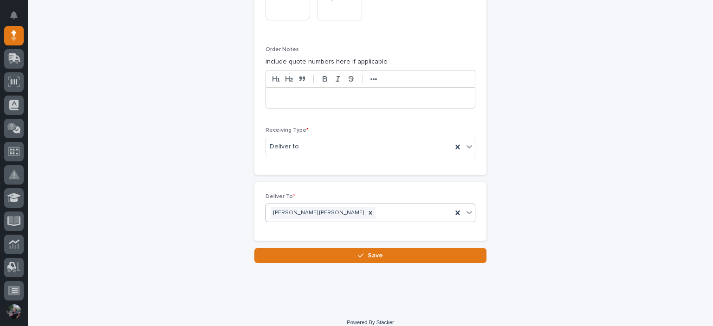
scroll to position [884, 0]
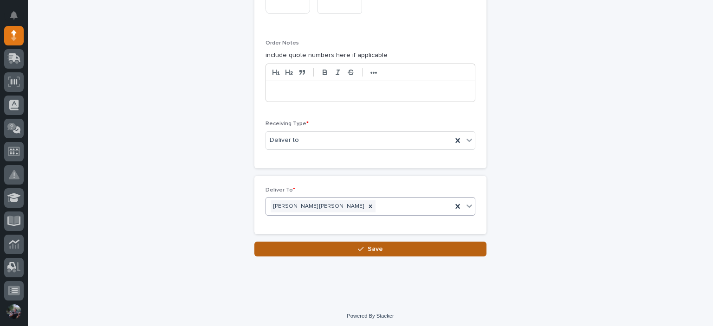
click at [316, 250] on button "Save" at bounding box center [370, 249] width 232 height 15
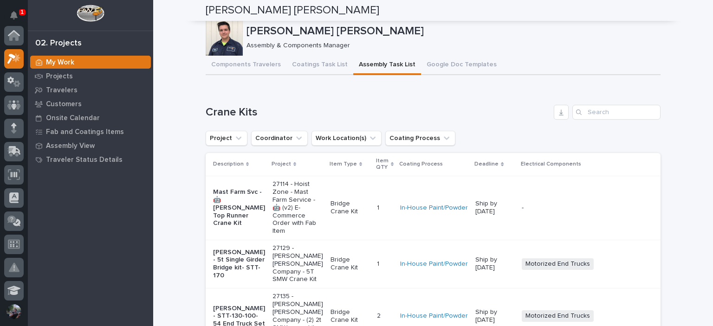
scroll to position [23, 0]
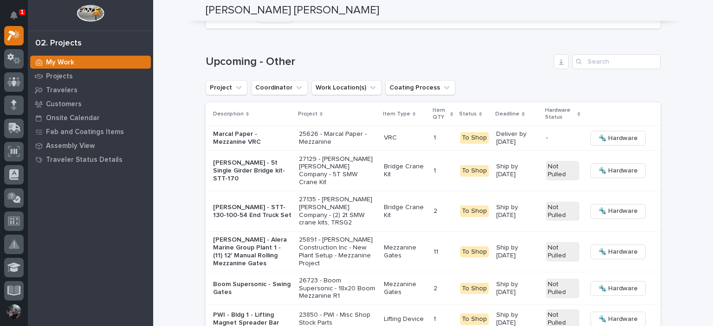
click at [183, 113] on div "Loading... Saving… Loading... Saving… [PERSON_NAME] [PERSON_NAME] [PERSON_NAME]…" at bounding box center [433, 329] width 560 height 3258
click at [180, 136] on div "Loading... Saving… Loading... Saving… [PERSON_NAME] [PERSON_NAME] [PERSON_NAME]…" at bounding box center [433, 329] width 560 height 3258
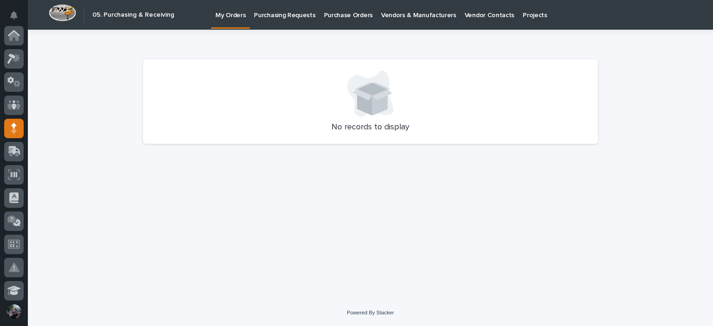
scroll to position [93, 0]
